Goal: Task Accomplishment & Management: Complete application form

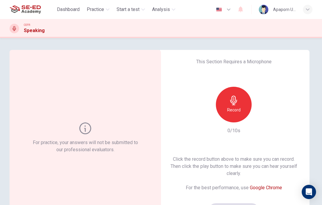
click at [238, 106] on div "Record" at bounding box center [234, 105] width 36 height 36
click at [260, 116] on icon "button" at bounding box center [261, 118] width 6 height 6
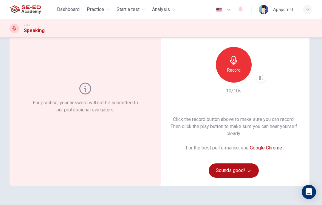
scroll to position [41, 0]
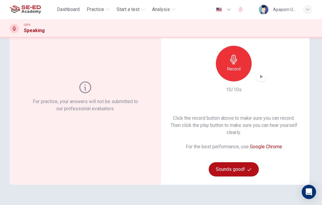
click at [241, 168] on button "Sounds good!" at bounding box center [233, 170] width 50 height 14
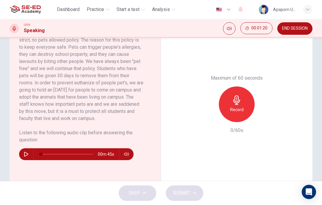
scroll to position [139, 0]
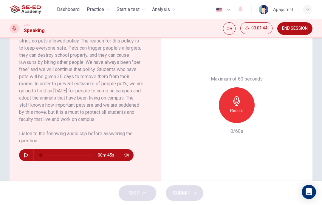
click at [27, 158] on icon "button" at bounding box center [26, 155] width 5 height 5
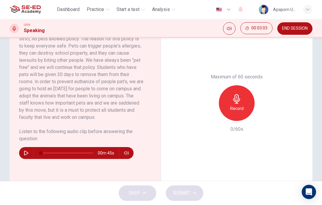
scroll to position [141, 0]
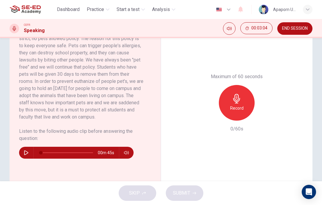
click at [29, 159] on button "button" at bounding box center [26, 153] width 10 height 12
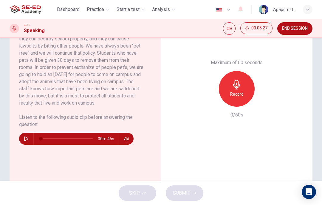
scroll to position [155, 0]
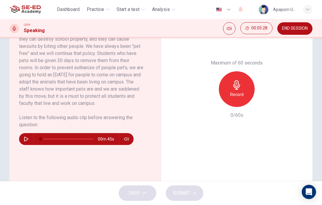
click at [29, 145] on button "button" at bounding box center [26, 139] width 10 height 12
click at [26, 142] on icon "button" at bounding box center [26, 139] width 5 height 5
click at [24, 144] on button "button" at bounding box center [26, 139] width 10 height 12
click at [27, 142] on icon "button" at bounding box center [26, 139] width 5 height 5
click at [26, 142] on icon "button" at bounding box center [26, 139] width 5 height 5
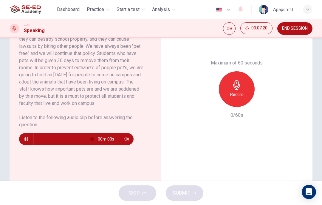
type input "0"
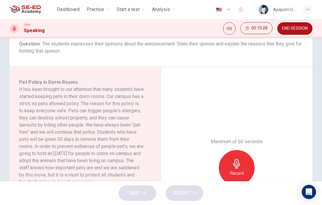
scroll to position [78, 0]
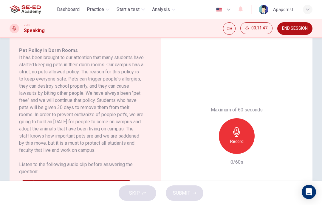
scroll to position [108, 0]
click at [236, 132] on icon "button" at bounding box center [237, 133] width 10 height 10
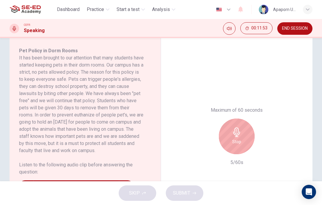
click at [237, 136] on icon "button" at bounding box center [237, 133] width 10 height 10
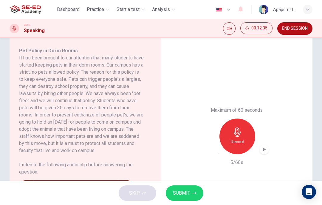
click at [219, 154] on div "button" at bounding box center [219, 154] width 0 height 0
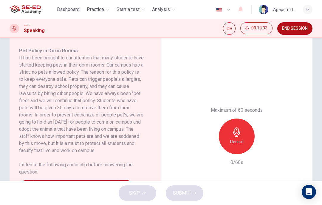
click at [236, 137] on div "Record" at bounding box center [237, 137] width 36 height 36
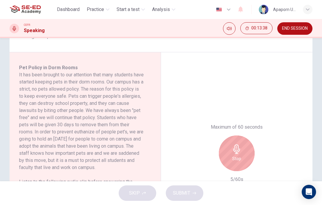
scroll to position [90, 0]
click at [239, 154] on icon "button" at bounding box center [237, 150] width 10 height 10
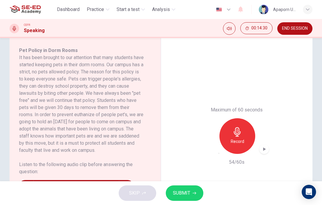
scroll to position [124, 0]
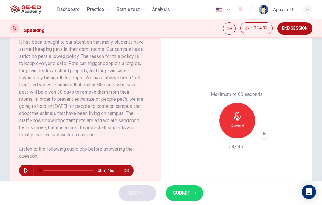
click at [266, 132] on icon "button" at bounding box center [264, 134] width 6 height 6
click at [187, 192] on span "SUBMIT" at bounding box center [181, 193] width 17 height 8
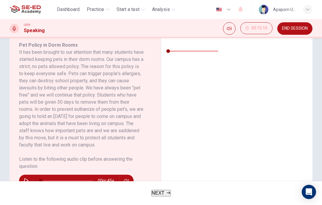
scroll to position [90, 0]
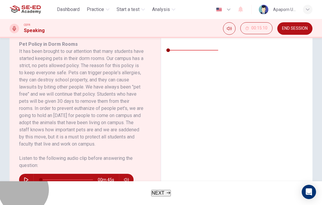
click at [164, 194] on button "NEXT" at bounding box center [161, 193] width 20 height 7
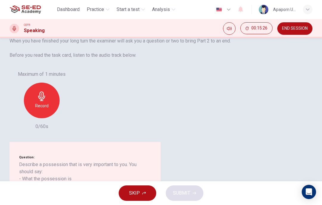
scroll to position [0, 0]
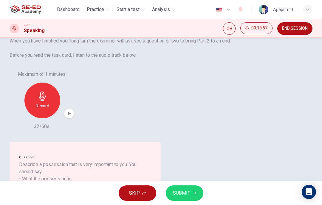
click at [182, 192] on span "SUBMIT" at bounding box center [181, 193] width 17 height 8
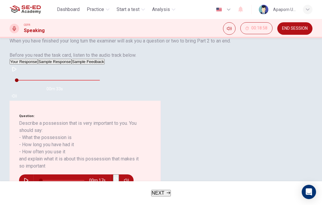
click at [163, 196] on span "NEXT" at bounding box center [158, 193] width 13 height 5
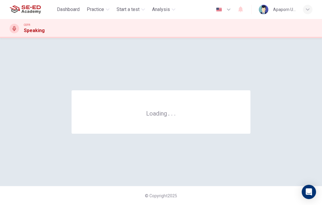
scroll to position [0, 0]
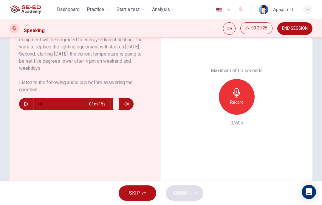
scroll to position [148, 0]
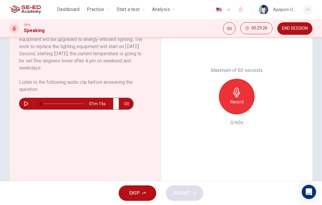
click at [233, 95] on icon "button" at bounding box center [237, 93] width 10 height 10
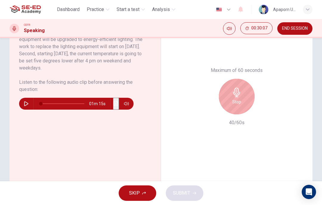
click at [238, 95] on icon "button" at bounding box center [236, 93] width 7 height 10
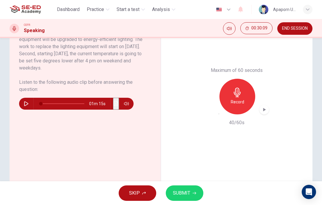
click at [186, 190] on span "SUBMIT" at bounding box center [181, 193] width 17 height 8
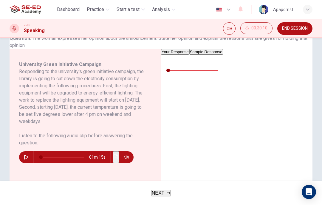
scroll to position [71, 0]
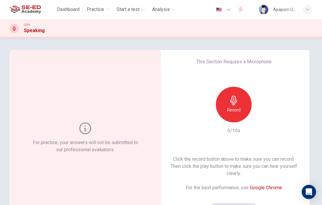
click at [237, 100] on icon "button" at bounding box center [233, 101] width 7 height 10
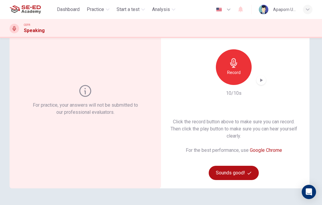
scroll to position [42, 0]
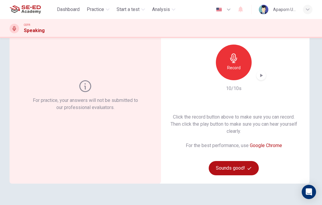
click at [235, 169] on button "Sounds good!" at bounding box center [233, 168] width 50 height 14
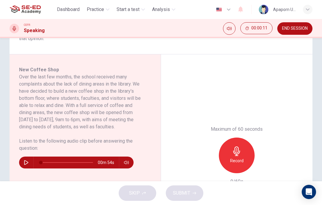
scroll to position [93, 0]
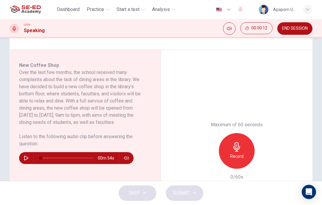
click at [24, 155] on button "button" at bounding box center [26, 158] width 10 height 12
click at [237, 149] on icon "button" at bounding box center [236, 147] width 7 height 10
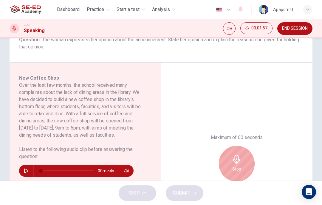
scroll to position [81, 0]
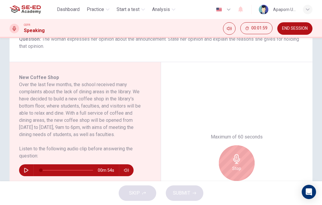
click at [236, 163] on icon "button" at bounding box center [236, 159] width 7 height 10
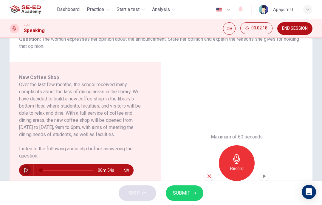
click at [25, 168] on button "button" at bounding box center [26, 171] width 10 height 12
type input "0"
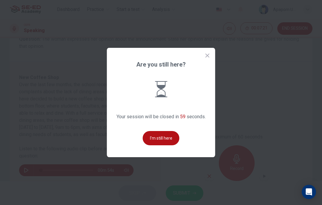
click at [157, 146] on button "I'm still here" at bounding box center [161, 138] width 37 height 14
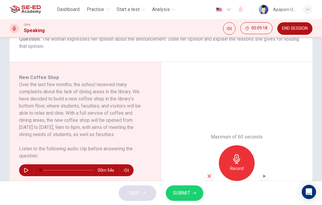
click at [289, 98] on div "Maximum of 60 seconds Record 23/60s" at bounding box center [236, 163] width 151 height 202
click at [270, 82] on div "Maximum of 60 seconds Record 23/60s" at bounding box center [236, 163] width 151 height 202
click at [208, 176] on icon "button" at bounding box center [209, 177] width 4 height 4
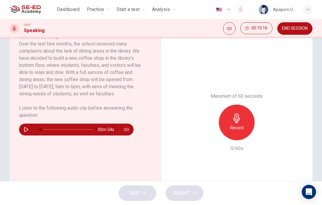
scroll to position [127, 0]
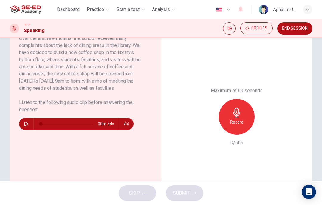
click at [240, 116] on icon "button" at bounding box center [237, 113] width 10 height 10
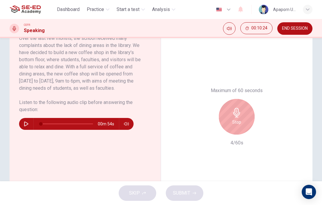
click at [235, 115] on icon "button" at bounding box center [237, 113] width 10 height 10
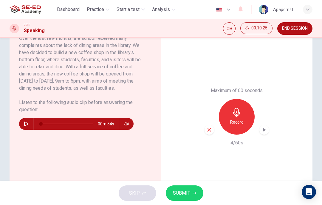
click at [207, 134] on div "button" at bounding box center [209, 130] width 10 height 10
click at [241, 116] on icon "button" at bounding box center [237, 113] width 10 height 10
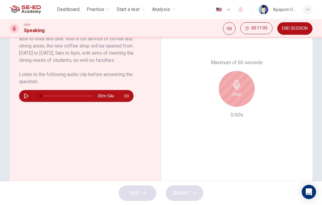
scroll to position [151, 0]
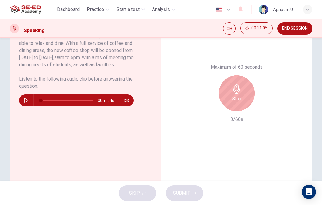
click at [243, 93] on div "Stop" at bounding box center [237, 94] width 36 height 36
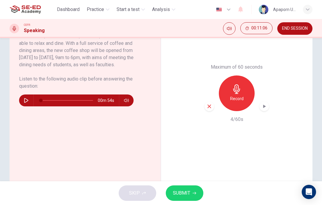
click at [212, 105] on div "button" at bounding box center [209, 107] width 10 height 10
click at [235, 88] on icon "button" at bounding box center [237, 90] width 10 height 10
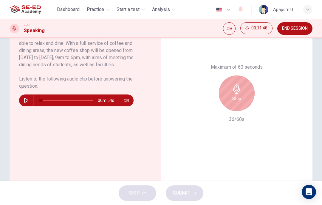
click at [238, 90] on icon "button" at bounding box center [236, 90] width 7 height 10
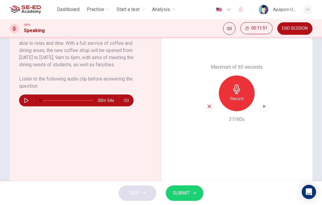
click at [186, 191] on span "SUBMIT" at bounding box center [181, 193] width 17 height 8
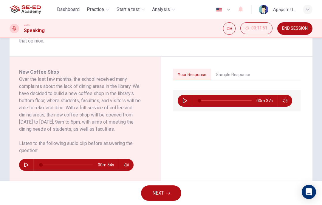
scroll to position [89, 0]
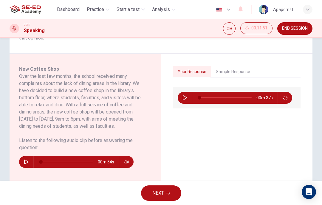
click at [164, 192] on button "NEXT" at bounding box center [161, 193] width 40 height 15
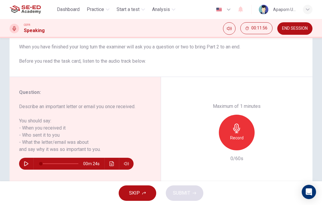
scroll to position [66, 0]
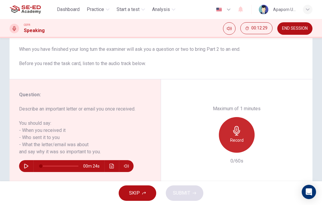
click at [236, 137] on h6 "Record" at bounding box center [236, 140] width 13 height 7
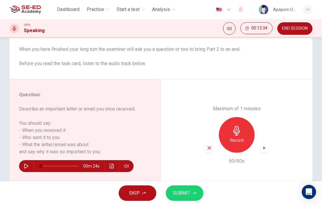
click at [183, 192] on span "SUBMIT" at bounding box center [181, 193] width 17 height 8
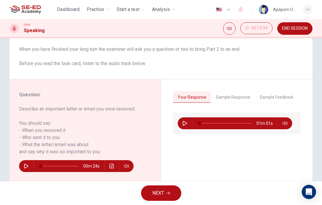
click at [162, 192] on span "NEXT" at bounding box center [158, 193] width 12 height 8
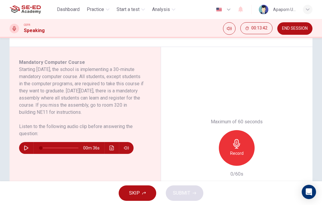
scroll to position [98, 0]
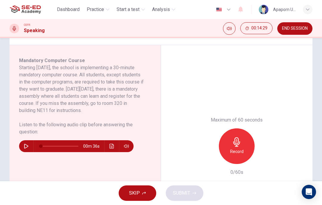
click at [26, 151] on button "button" at bounding box center [26, 147] width 10 height 12
type input "0"
